Goal: Find contact information: Find contact information

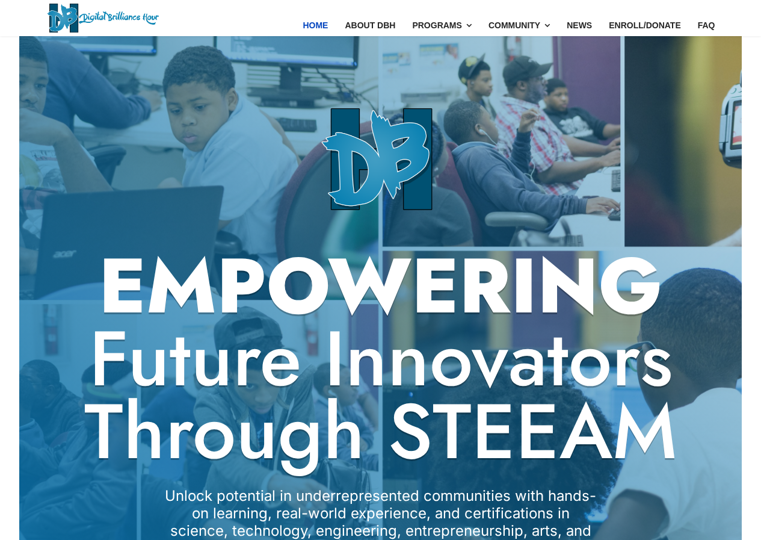
scroll to position [120, 0]
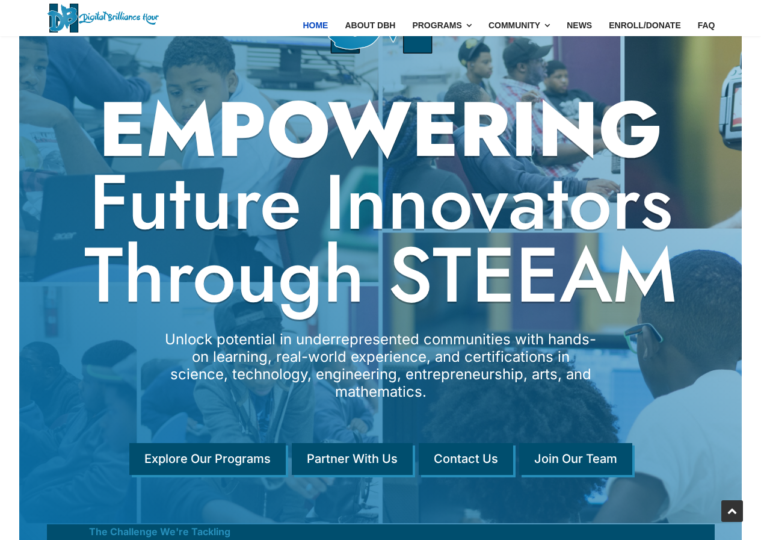
click at [342, 141] on strong "EMPOWERING" at bounding box center [381, 129] width 668 height 73
click at [475, 454] on link "Contact Us" at bounding box center [468, 461] width 94 height 32
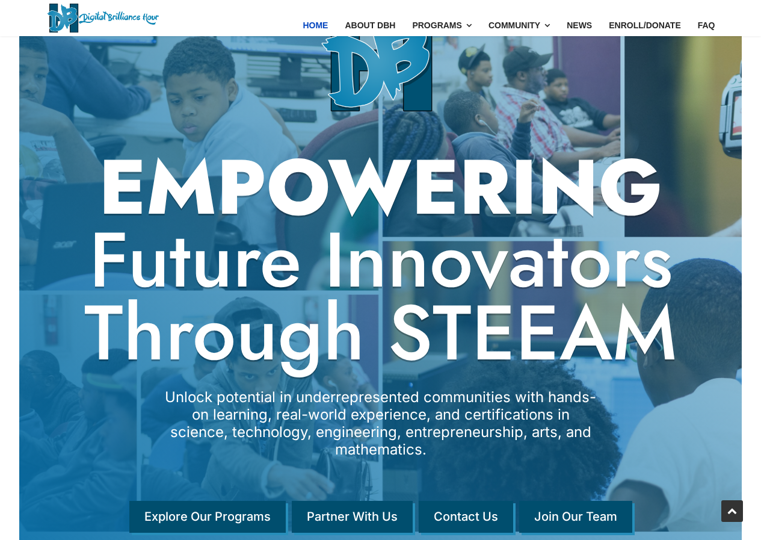
scroll to position [45, 0]
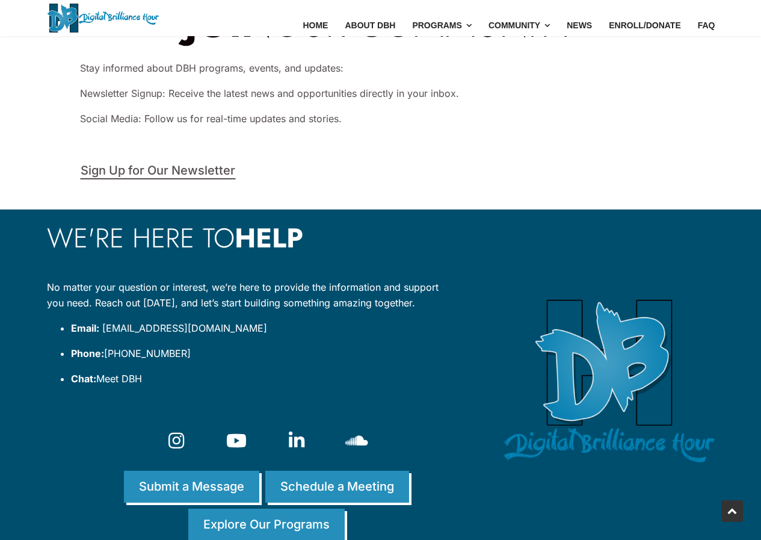
scroll to position [878, 0]
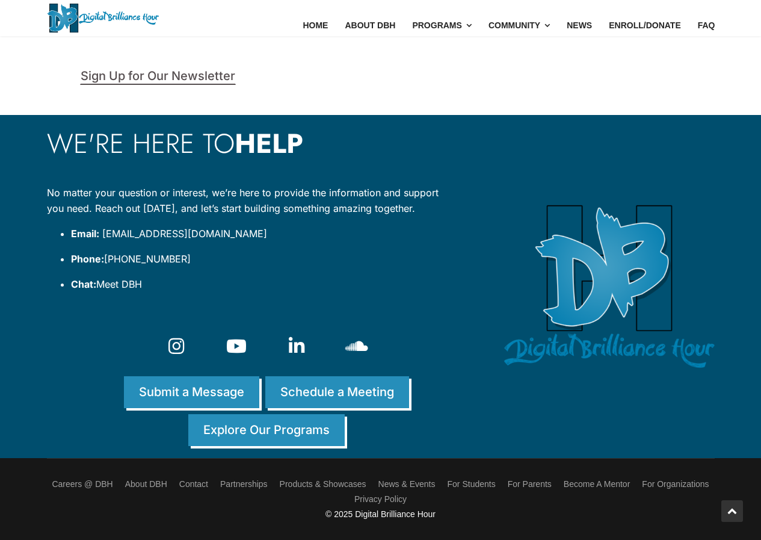
click at [291, 347] on icon at bounding box center [297, 346] width 16 height 18
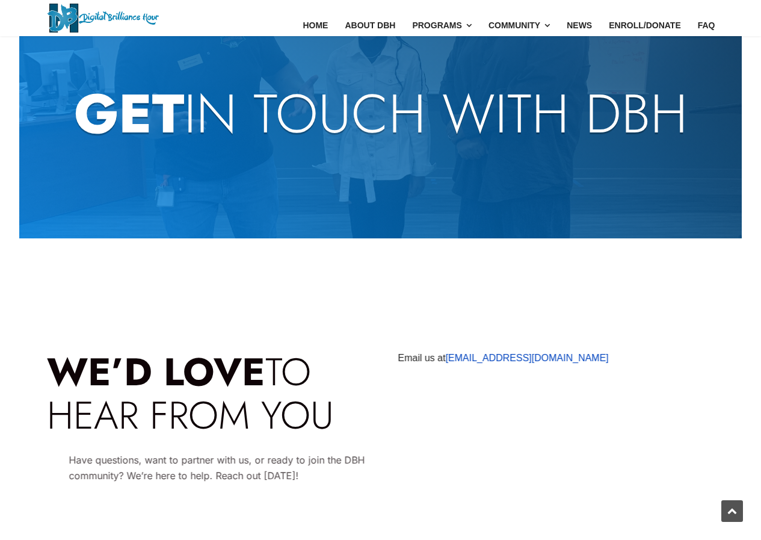
scroll to position [0, 0]
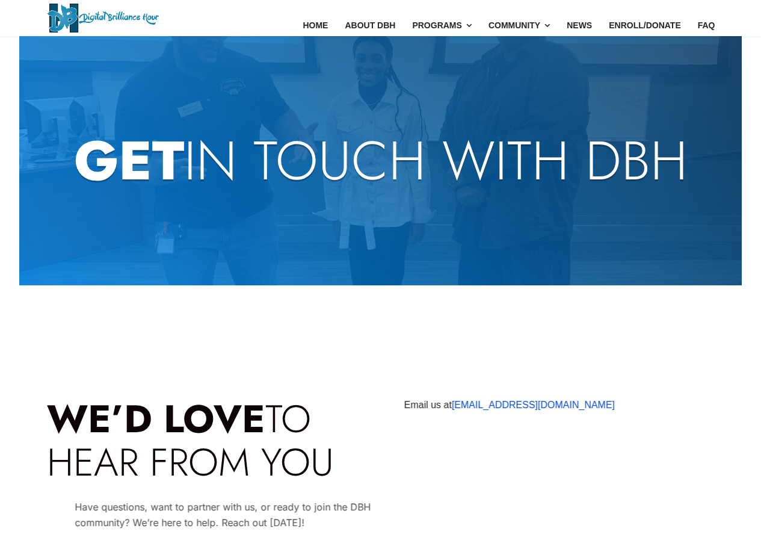
drag, startPoint x: 590, startPoint y: 404, endPoint x: 477, endPoint y: 403, distance: 112.5
click at [477, 403] on p "Email us at [EMAIL_ADDRESS][DOMAIN_NAME]" at bounding box center [563, 404] width 319 height 15
copy link "[DOMAIN_NAME]"
